Goal: Task Accomplishment & Management: Manage account settings

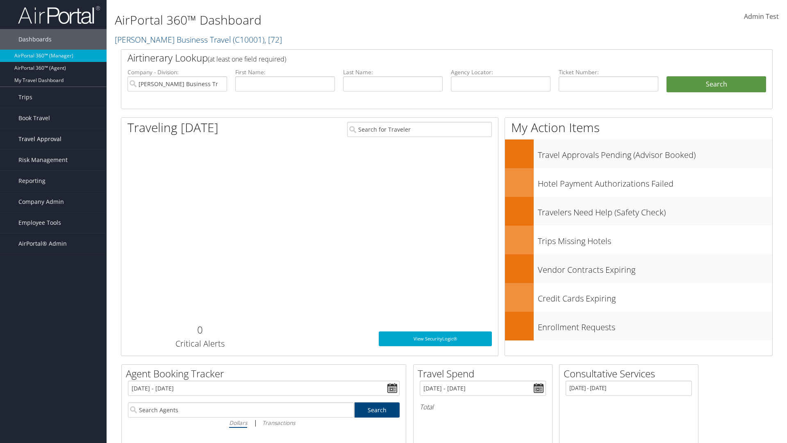
click at [53, 139] on span "Travel Approval" at bounding box center [39, 139] width 43 height 20
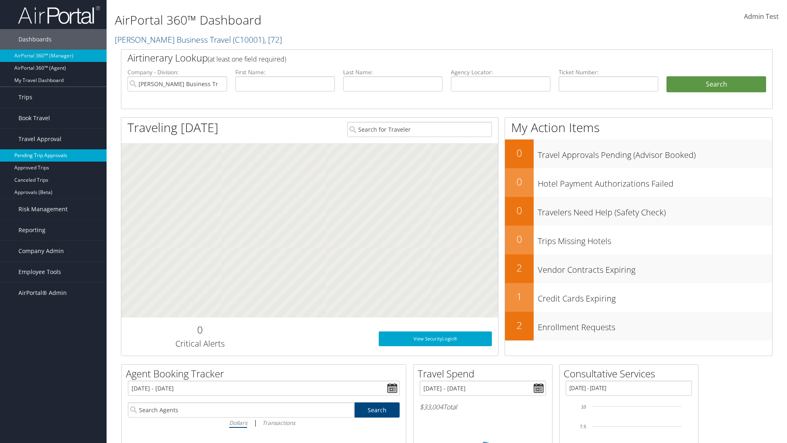
click at [53, 155] on link "Pending Trip Approvals" at bounding box center [53, 155] width 107 height 12
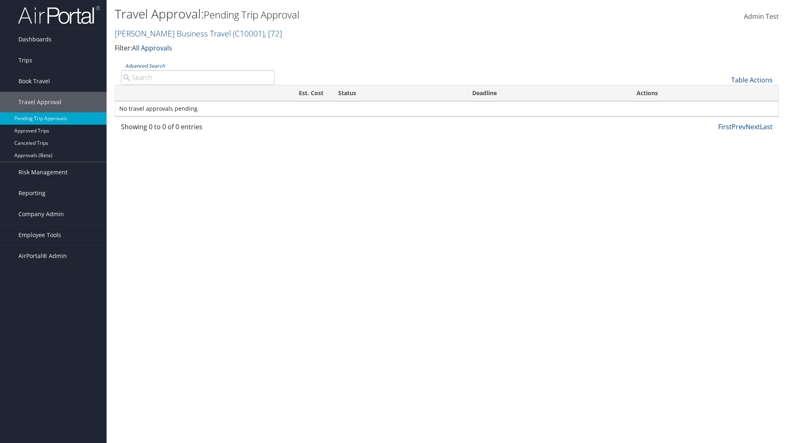
click at [145, 66] on link "Advanced Search" at bounding box center [145, 65] width 40 height 7
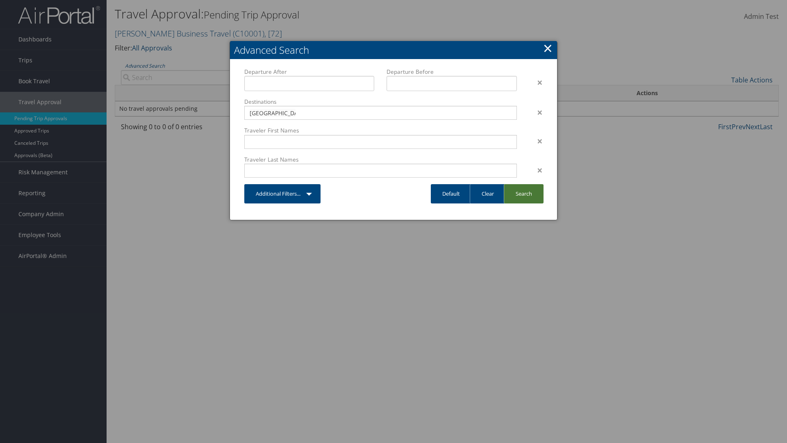
type input "Long Beach"
click at [523, 193] on link "Search" at bounding box center [524, 193] width 40 height 19
type input "Long Beach"
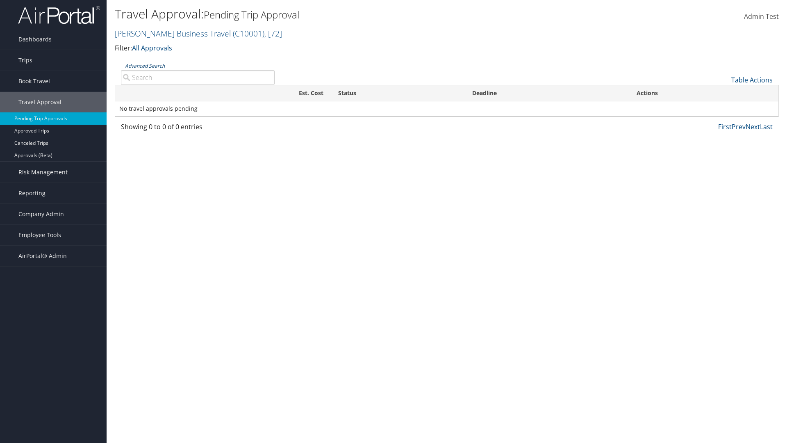
click at [145, 66] on link "Advanced Search" at bounding box center [145, 65] width 40 height 7
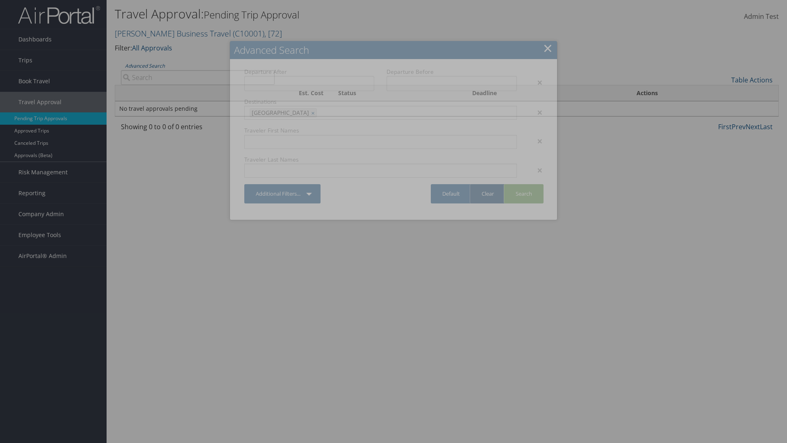
click at [487, 193] on link "Clear" at bounding box center [488, 193] width 36 height 19
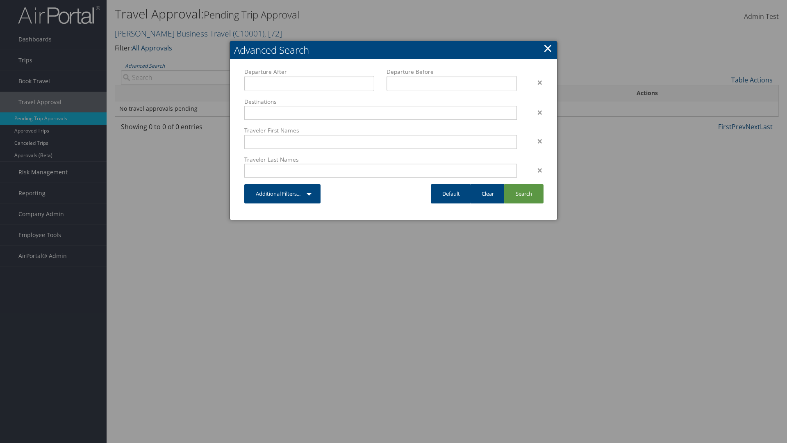
click at [547, 48] on link "×" at bounding box center [547, 48] width 9 height 16
